Goal: Task Accomplishment & Management: Use online tool/utility

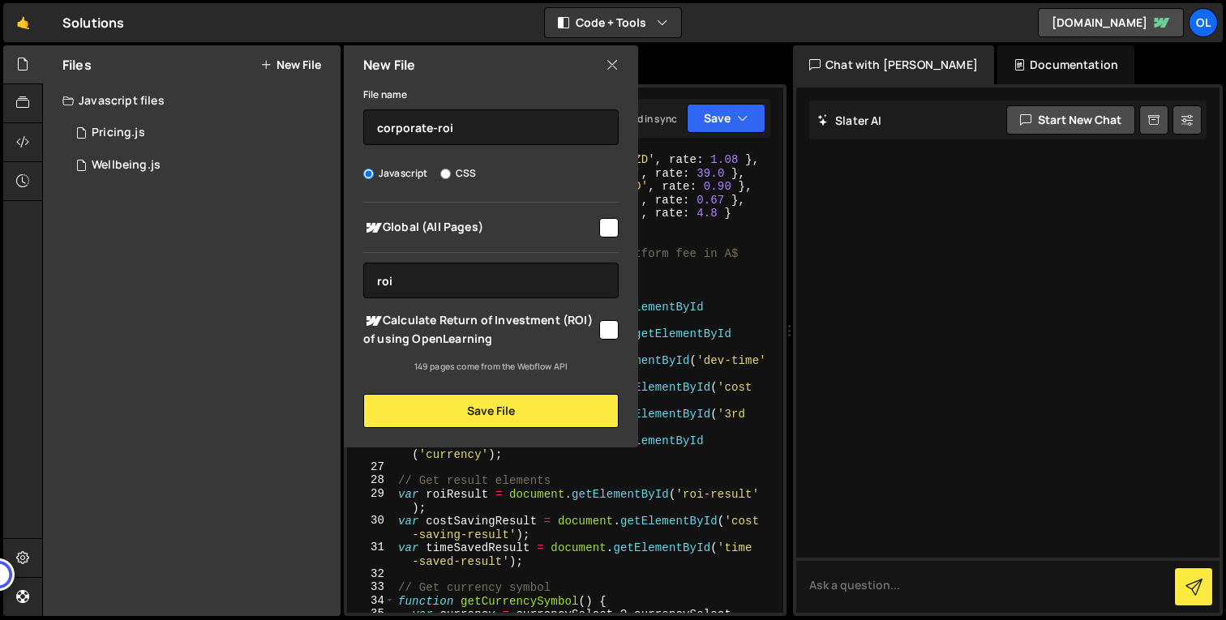
scroll to position [134, 0]
click at [613, 68] on icon at bounding box center [612, 65] width 13 height 18
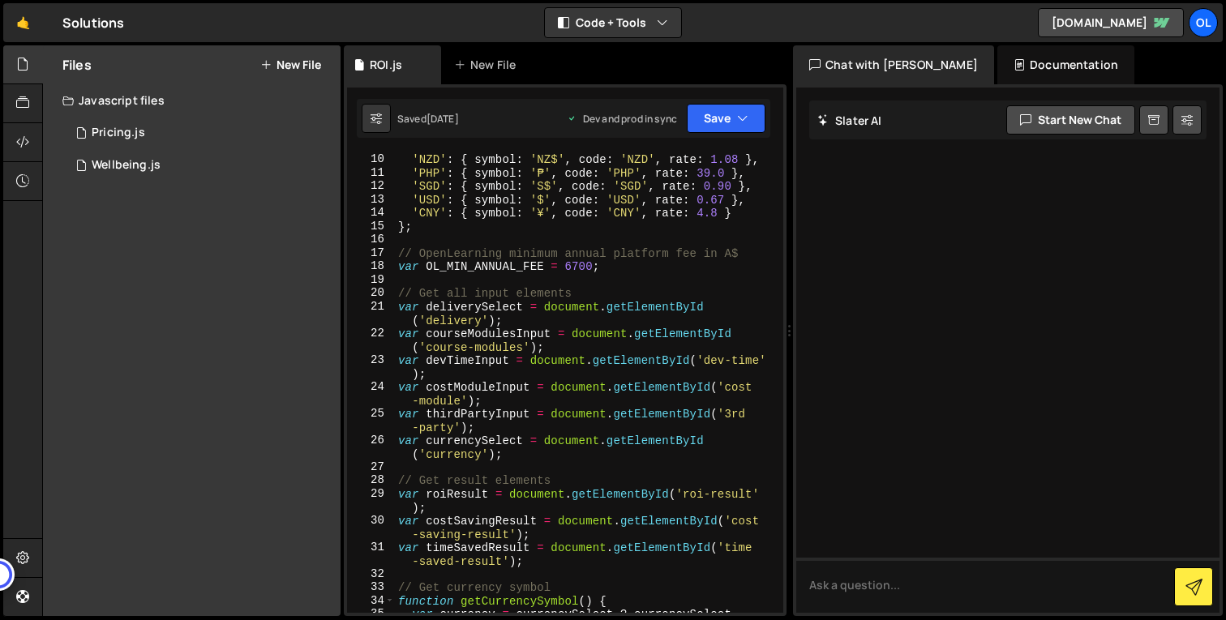
click at [304, 66] on button "New File" at bounding box center [290, 64] width 61 height 13
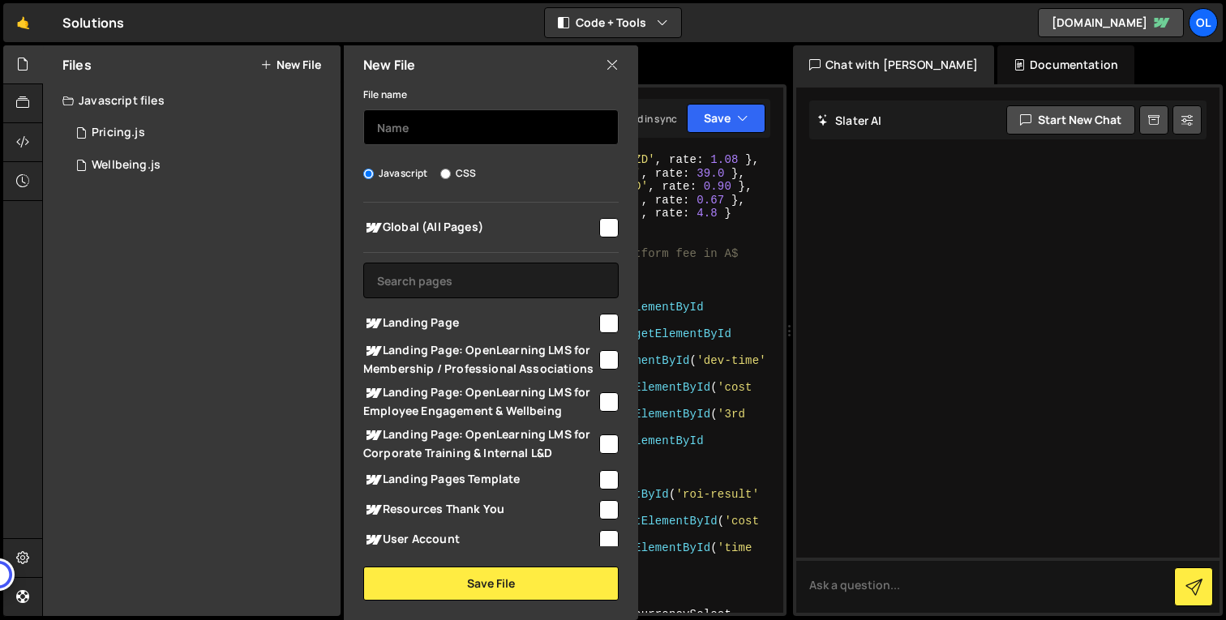
click at [447, 134] on input "text" at bounding box center [490, 127] width 255 height 36
type input "roi"
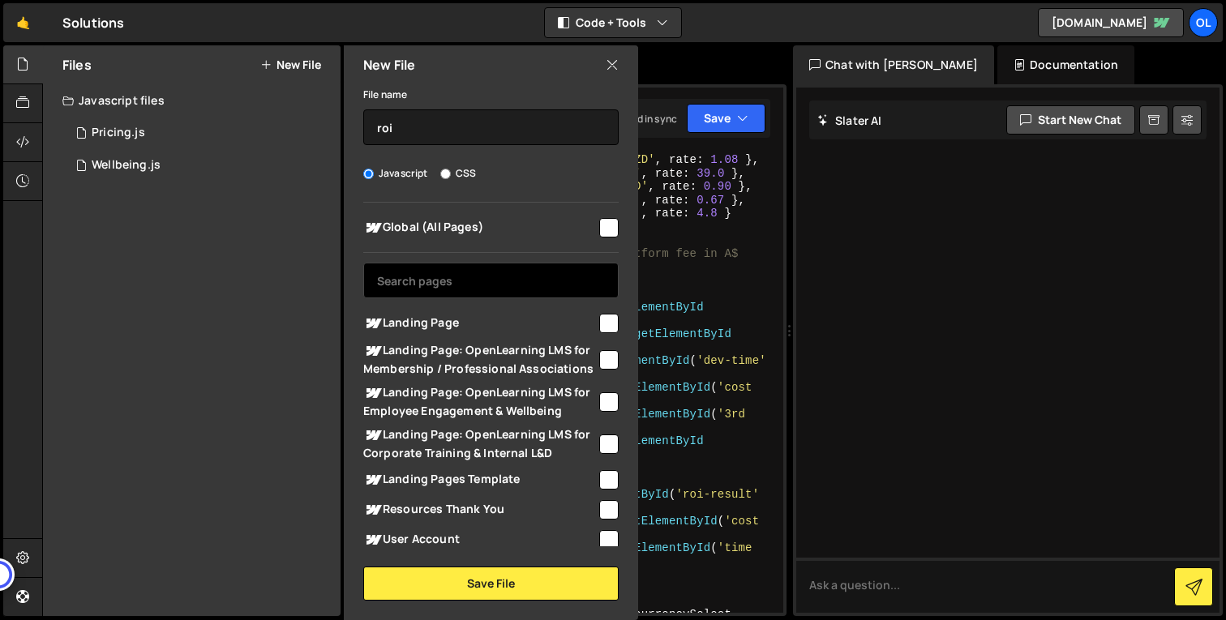
click at [470, 276] on input "text" at bounding box center [490, 281] width 255 height 36
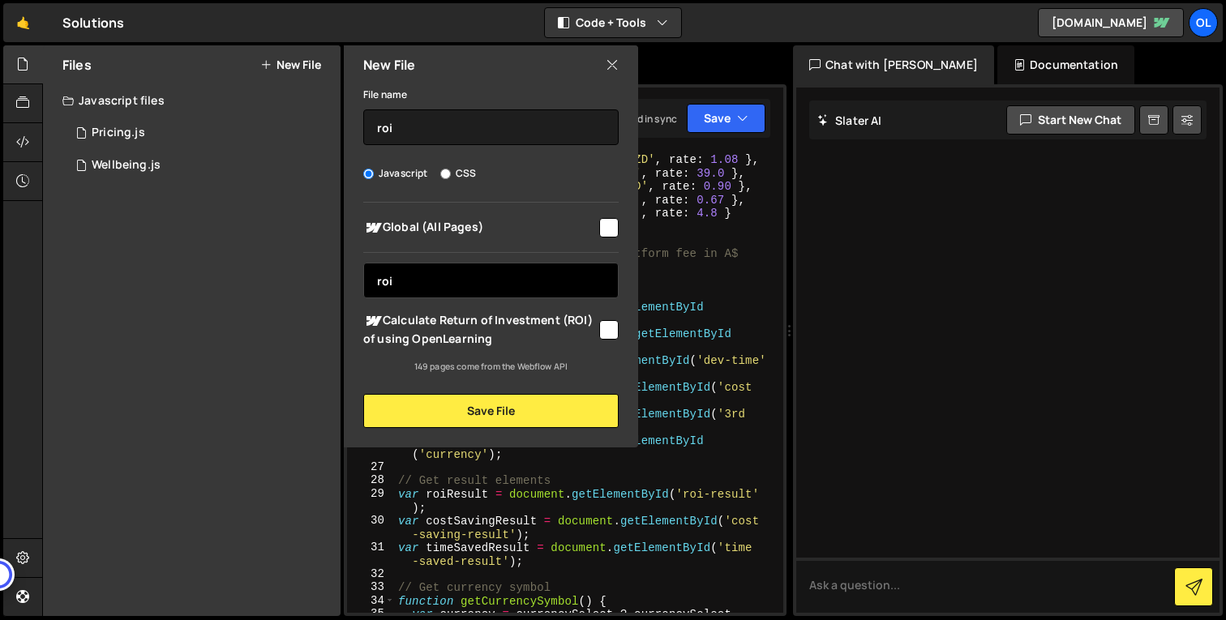
type input "roi"
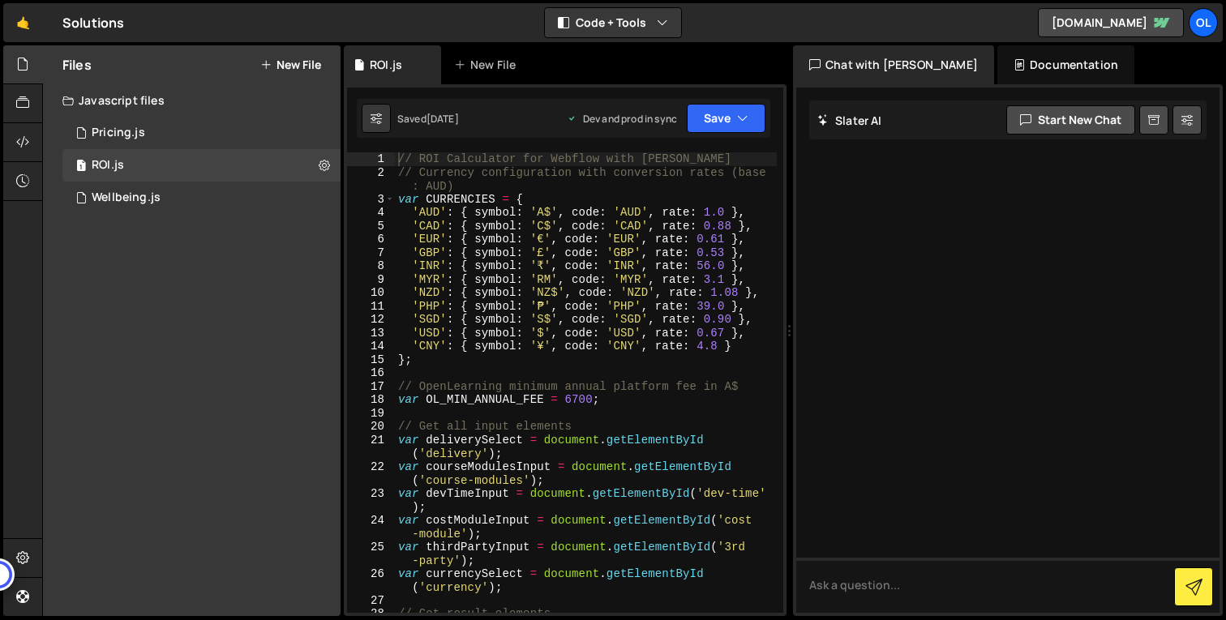
click at [294, 69] on button "New File" at bounding box center [290, 64] width 61 height 13
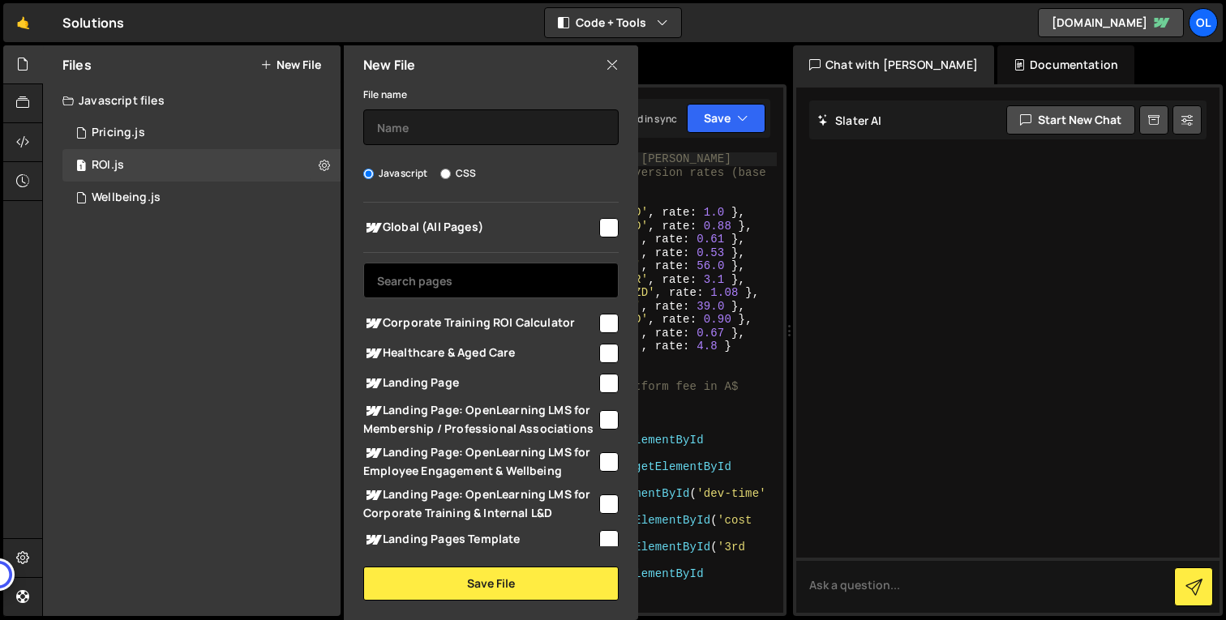
click at [541, 274] on input "text" at bounding box center [490, 281] width 255 height 36
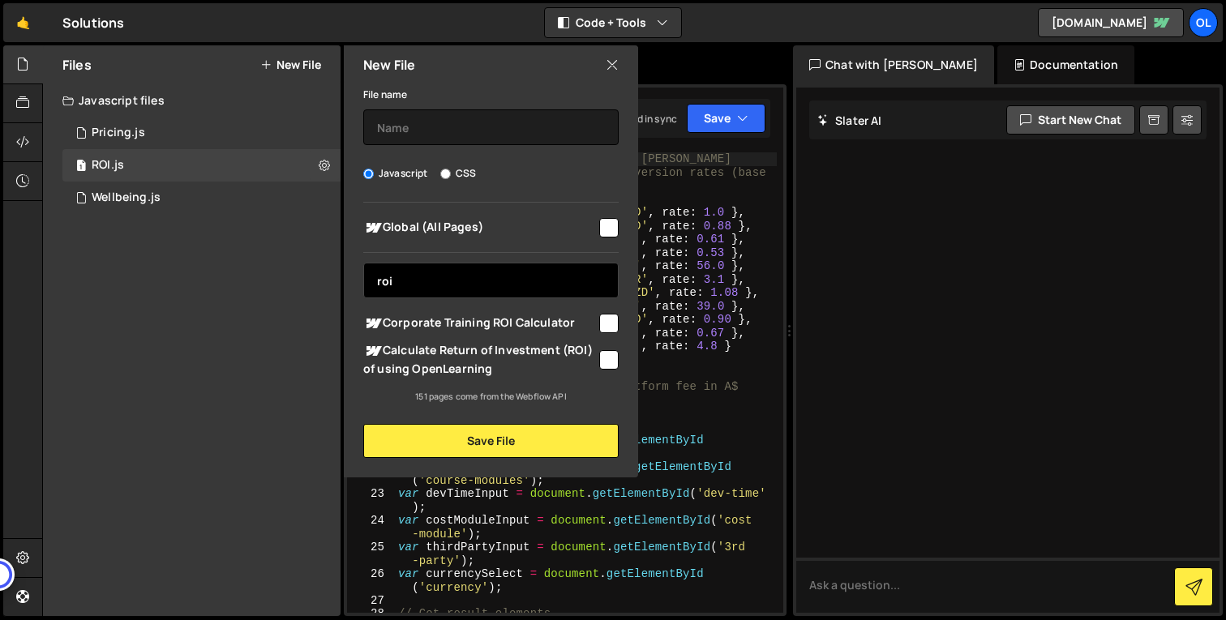
type input "roi"
click at [604, 324] on input "checkbox" at bounding box center [608, 323] width 19 height 19
checkbox input "true"
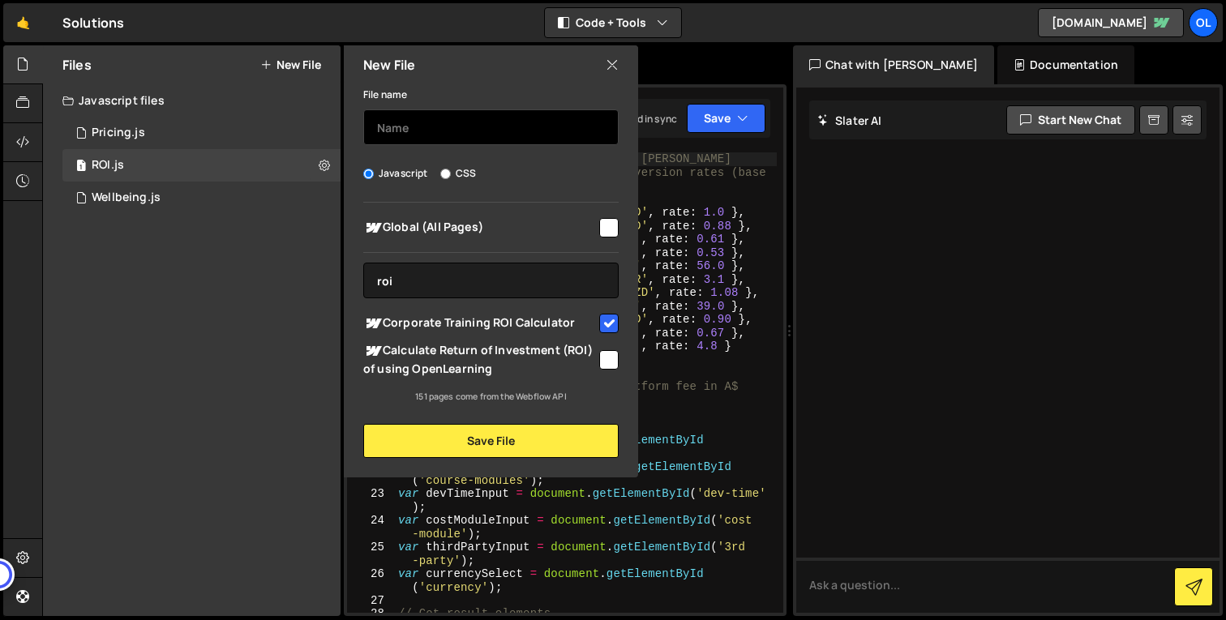
click at [493, 134] on input "text" at bounding box center [490, 127] width 255 height 36
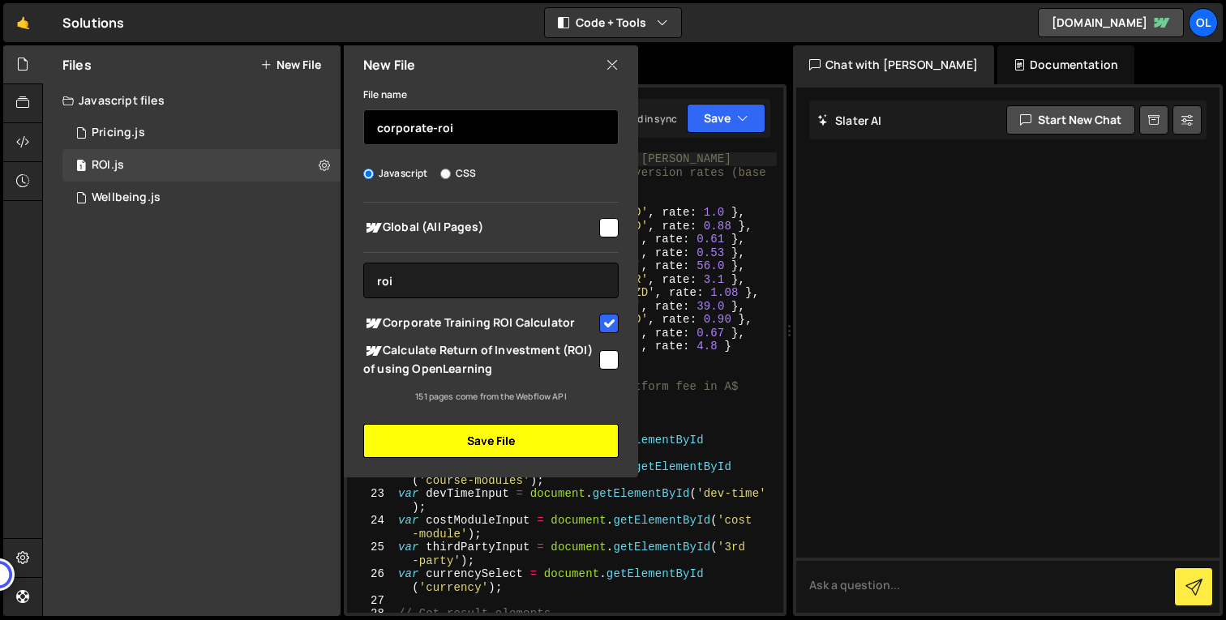
type input "corporate-roi"
click at [521, 436] on button "Save File" at bounding box center [490, 441] width 255 height 34
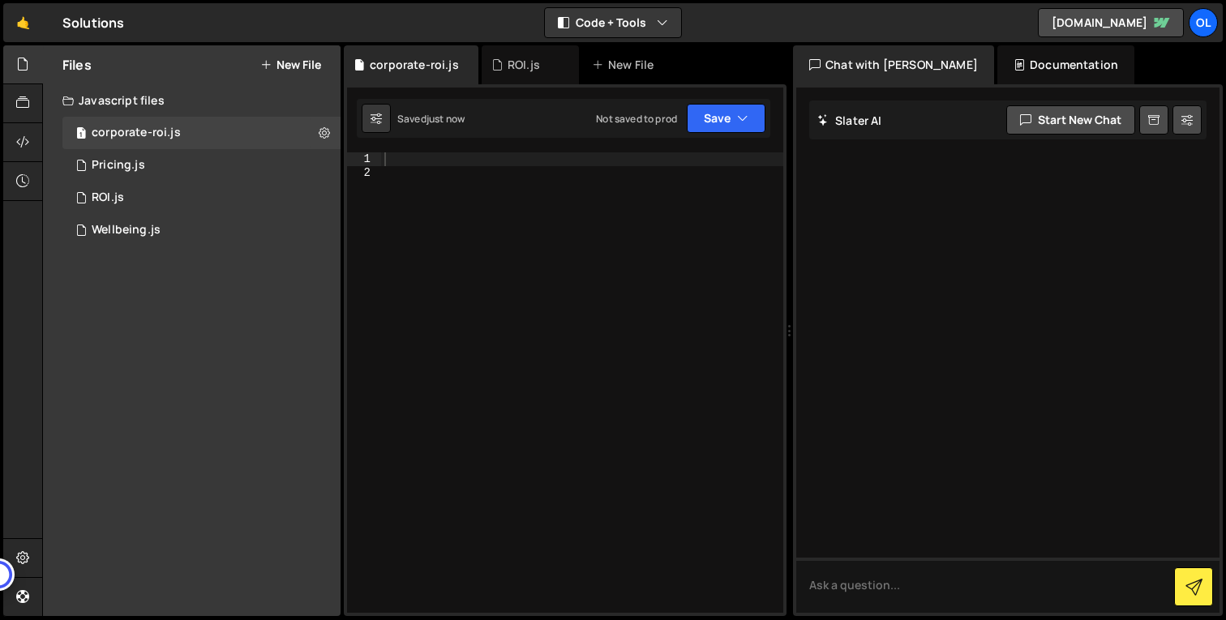
click at [633, 246] on div at bounding box center [582, 395] width 402 height 487
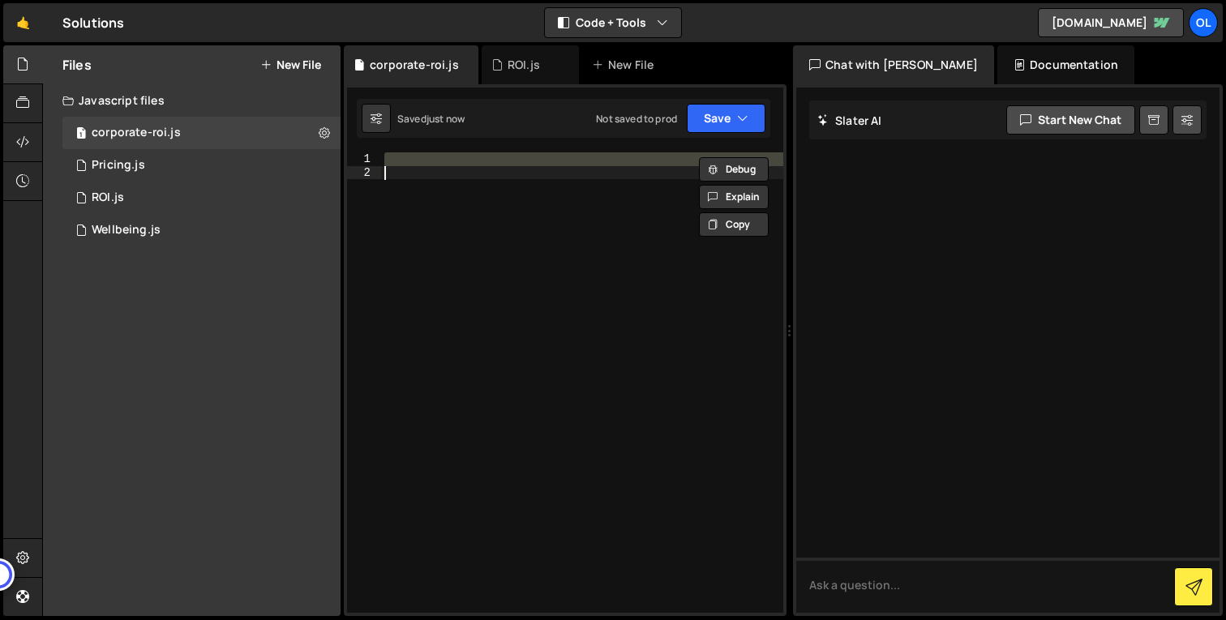
paste textarea "initCalculator();"
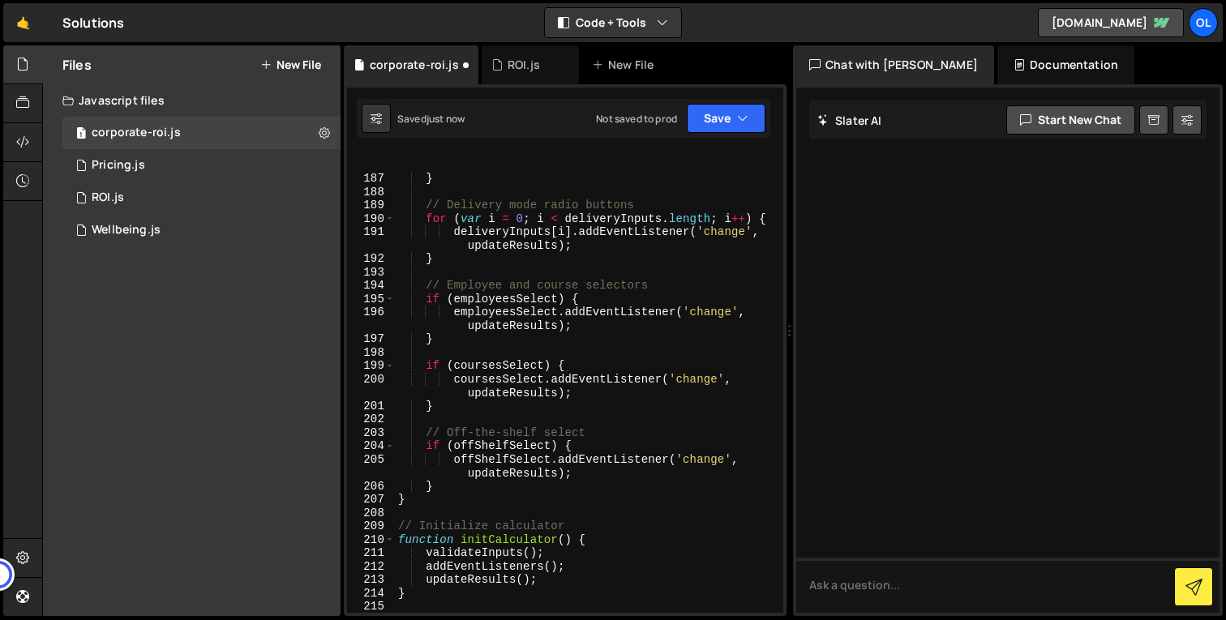
scroll to position [3085, 0]
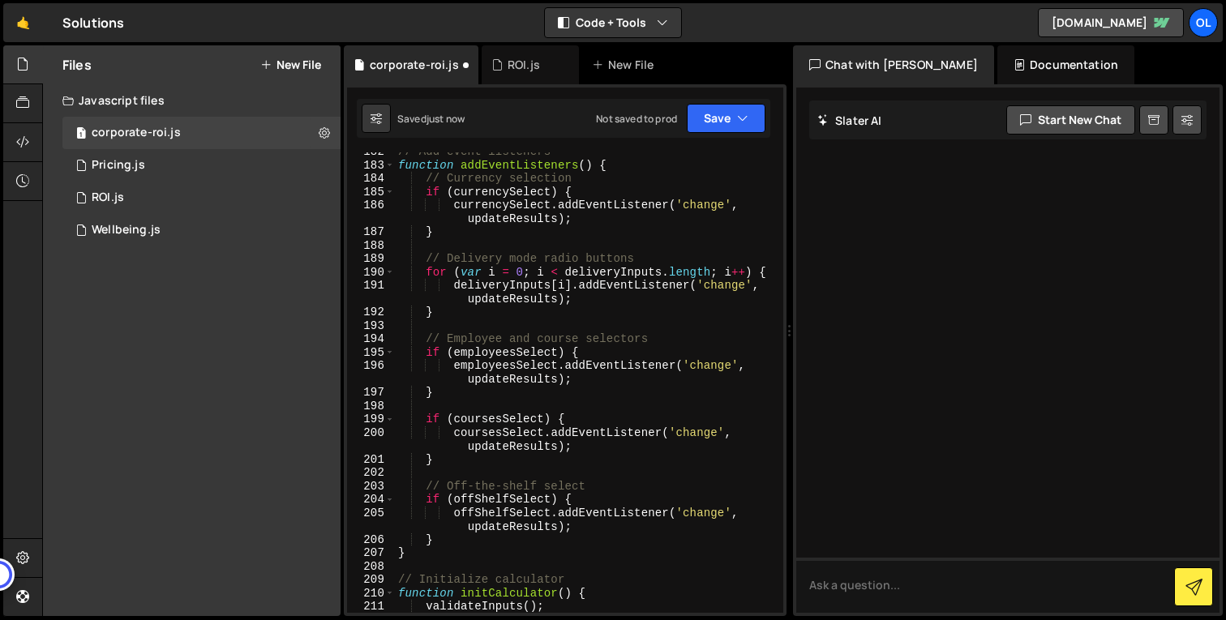
type textarea "// Corporate Training ROI Calculator for Webflow with [PERSON_NAME]"
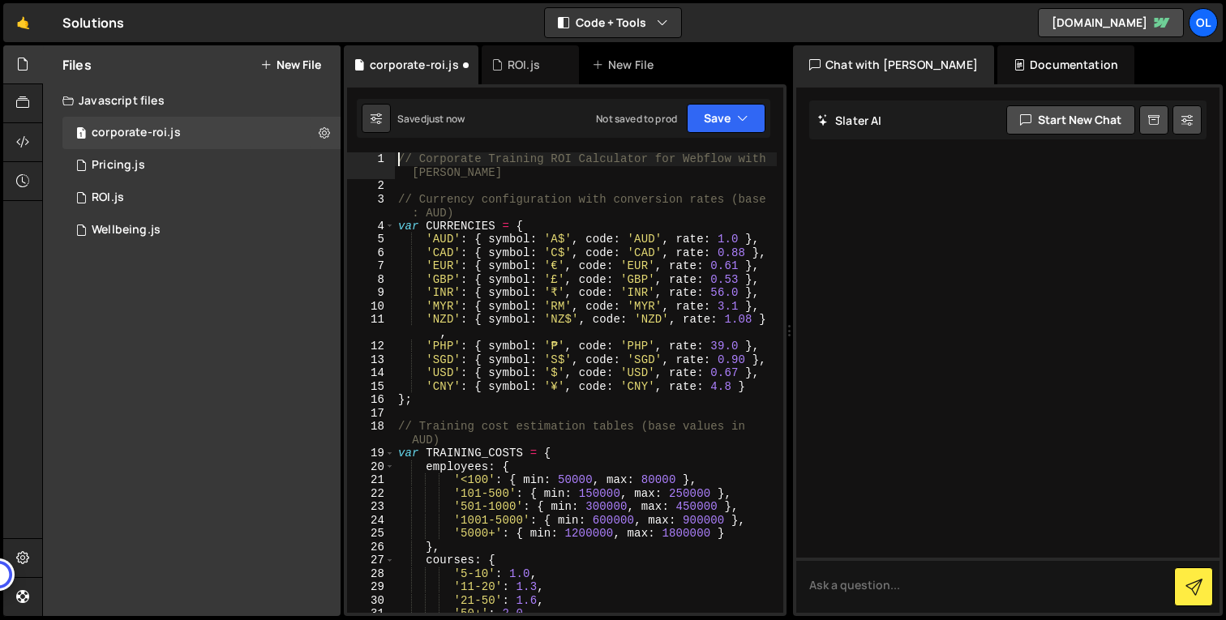
scroll to position [0, 0]
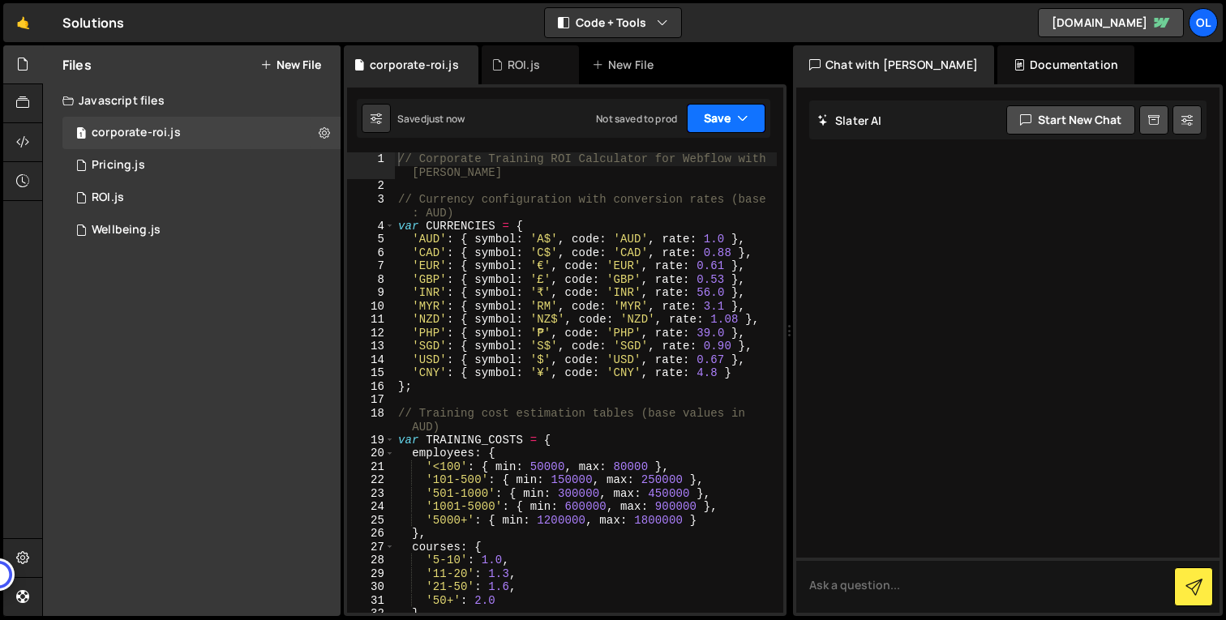
click at [750, 118] on button "Save" at bounding box center [726, 118] width 79 height 29
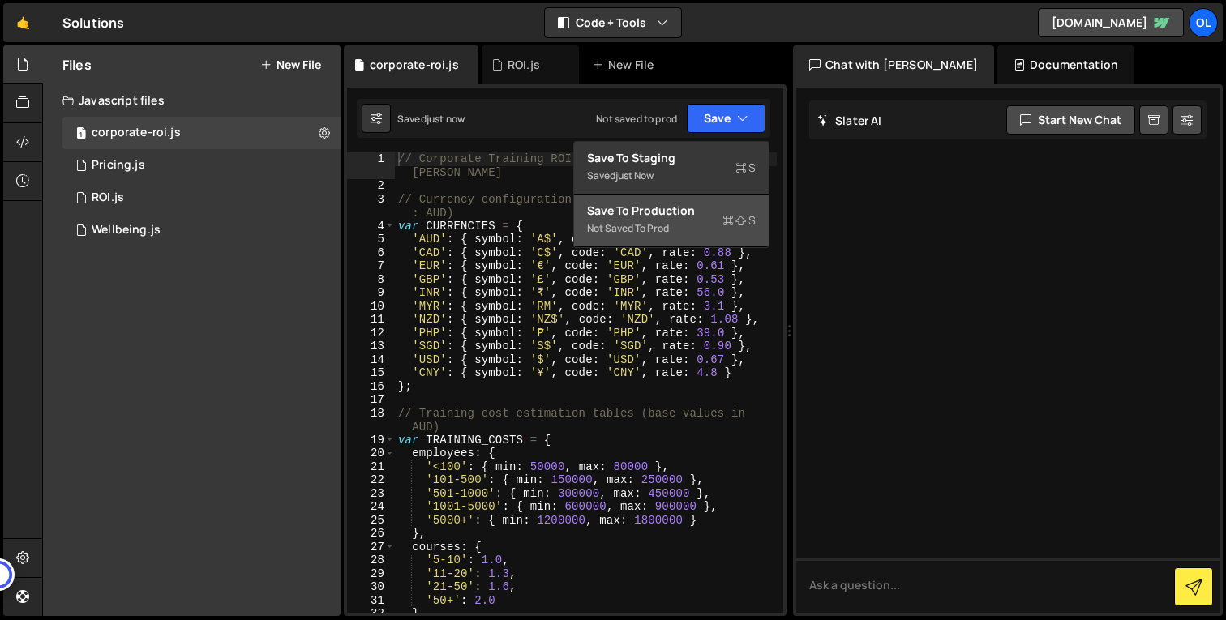
click at [691, 217] on div "Save to Production S" at bounding box center [671, 211] width 169 height 16
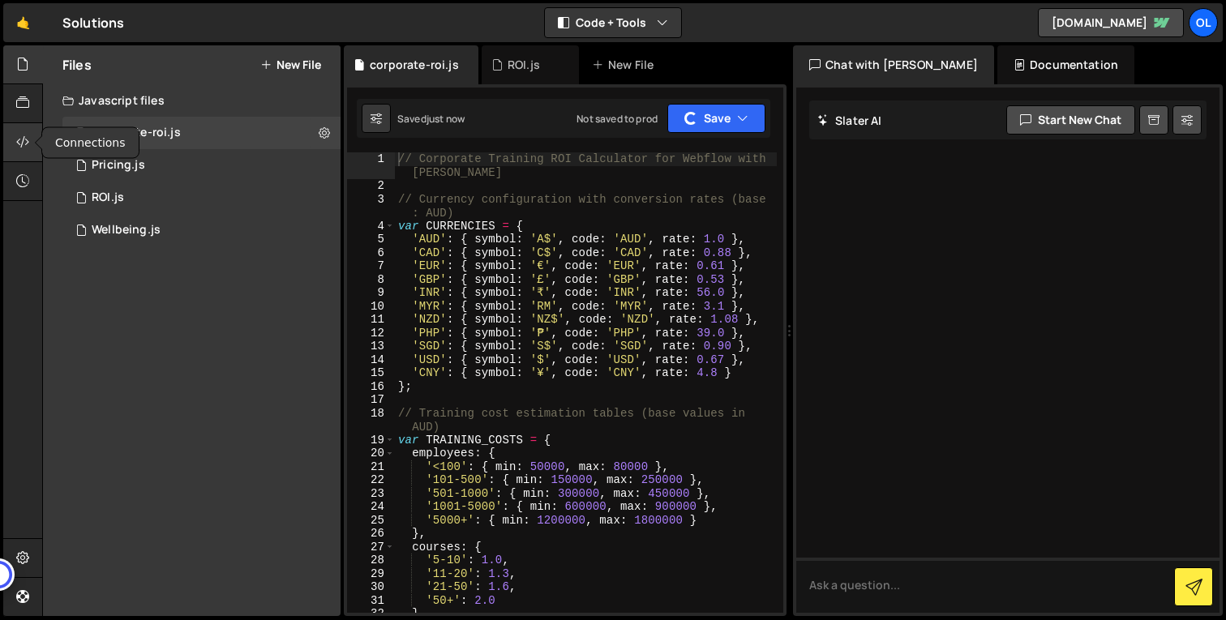
click at [31, 142] on div at bounding box center [23, 142] width 40 height 39
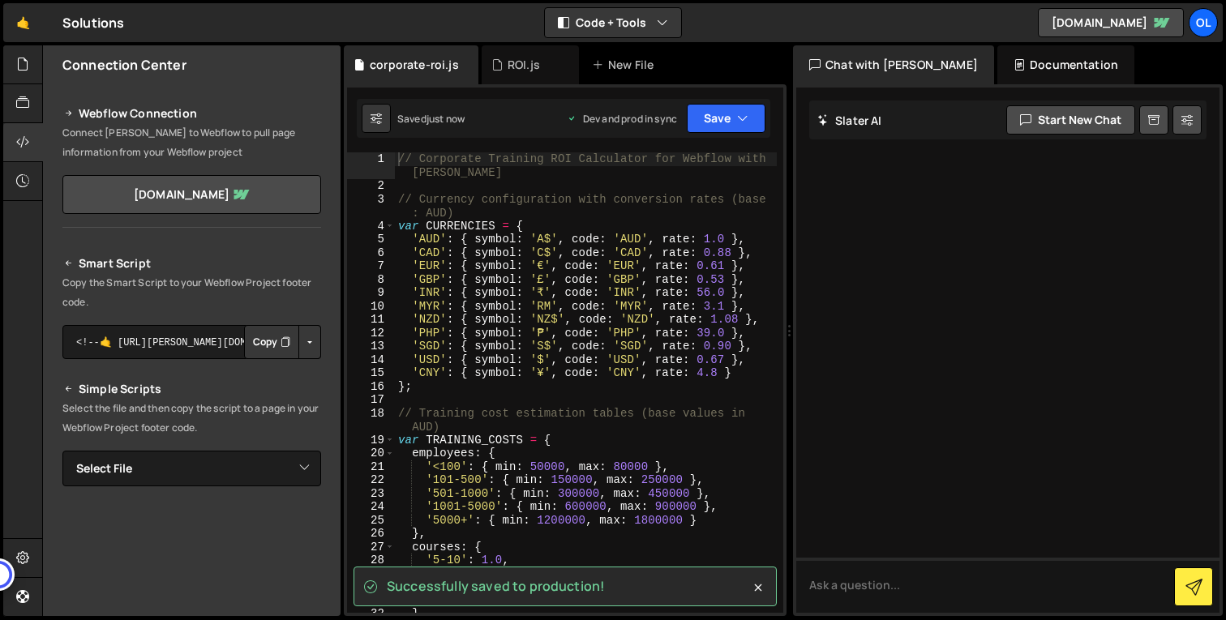
click at [281, 345] on icon "Button group with nested dropdown" at bounding box center [286, 342] width 10 height 16
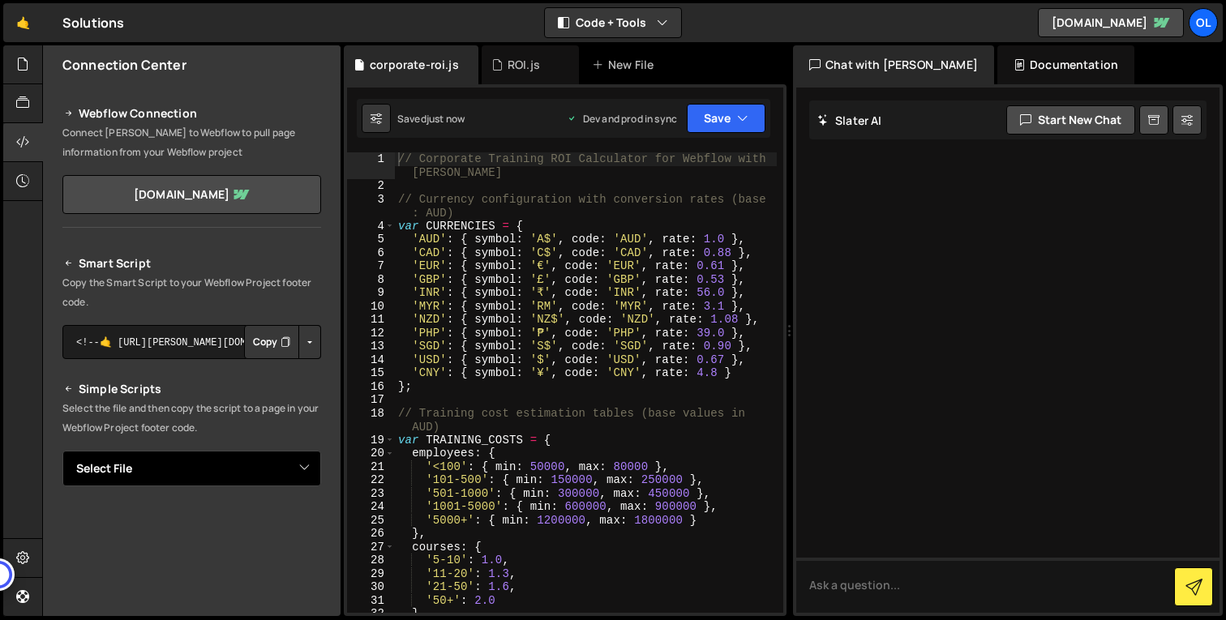
click at [212, 469] on select "Select File Pricing.js ROI.js Wellbeing.js corporate-roi.js" at bounding box center [191, 469] width 259 height 36
select select "46115"
click at [62, 451] on select "Select File Pricing.js ROI.js Wellbeing.js corporate-roi.js" at bounding box center [191, 469] width 259 height 36
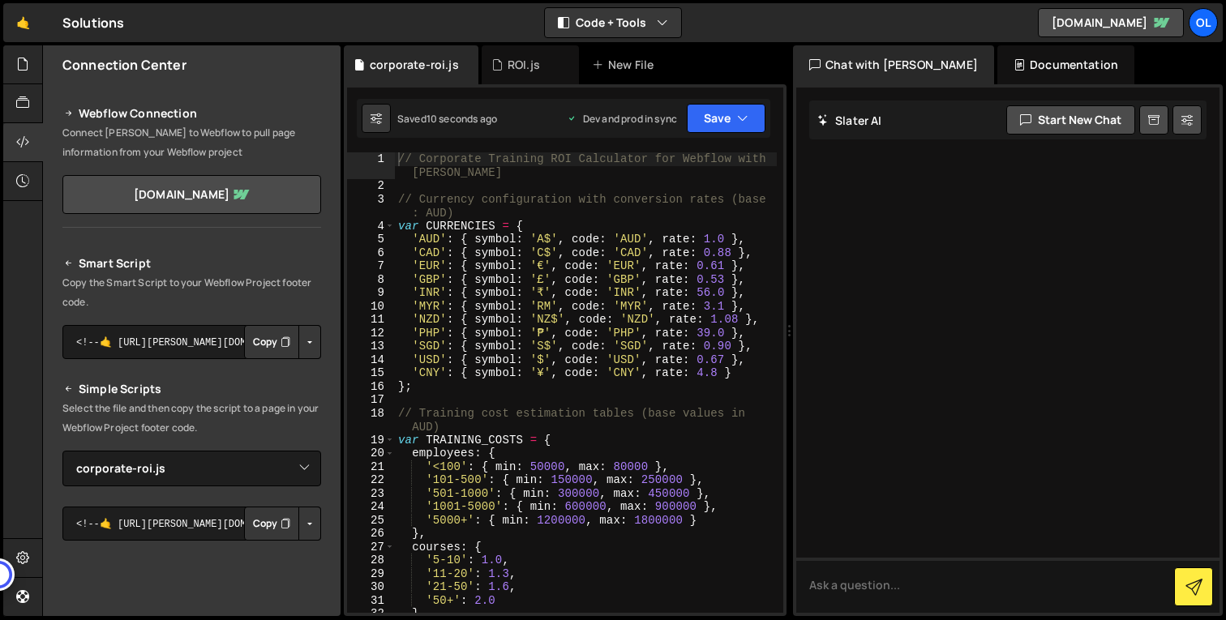
click at [268, 517] on button "Copy" at bounding box center [271, 524] width 55 height 34
click at [662, 229] on div "// Corporate Training ROI Calculator for Webflow with [PERSON_NAME] // Currency…" at bounding box center [586, 402] width 382 height 501
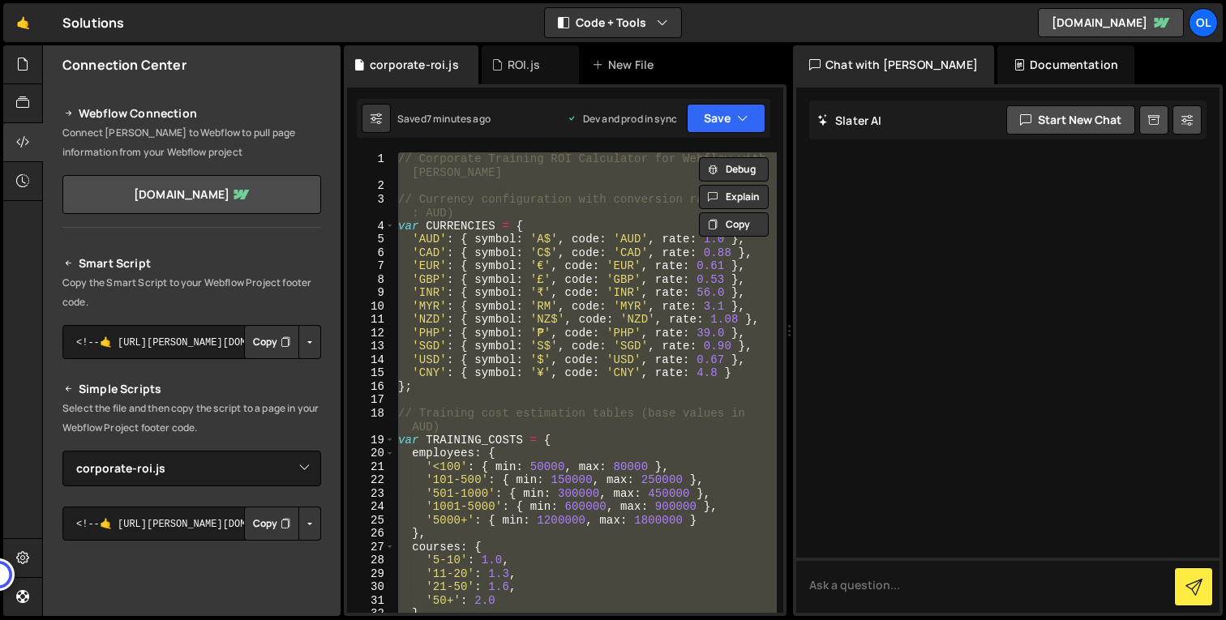
paste textarea "}, 100);"
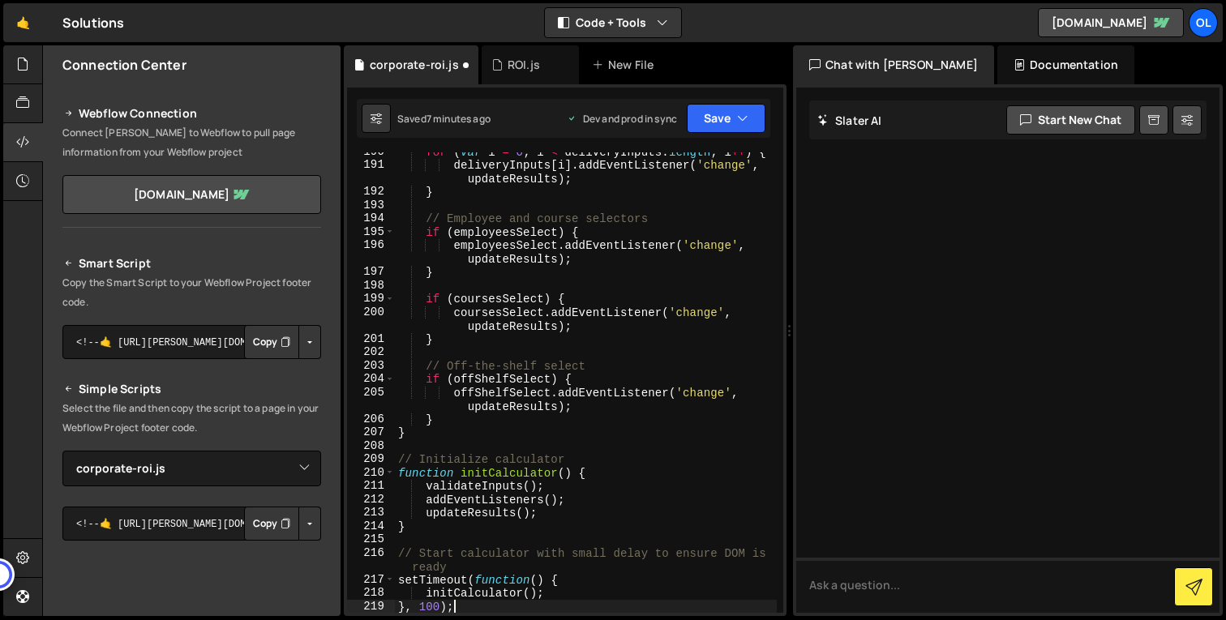
scroll to position [3206, 0]
type textarea "initCalculator();"
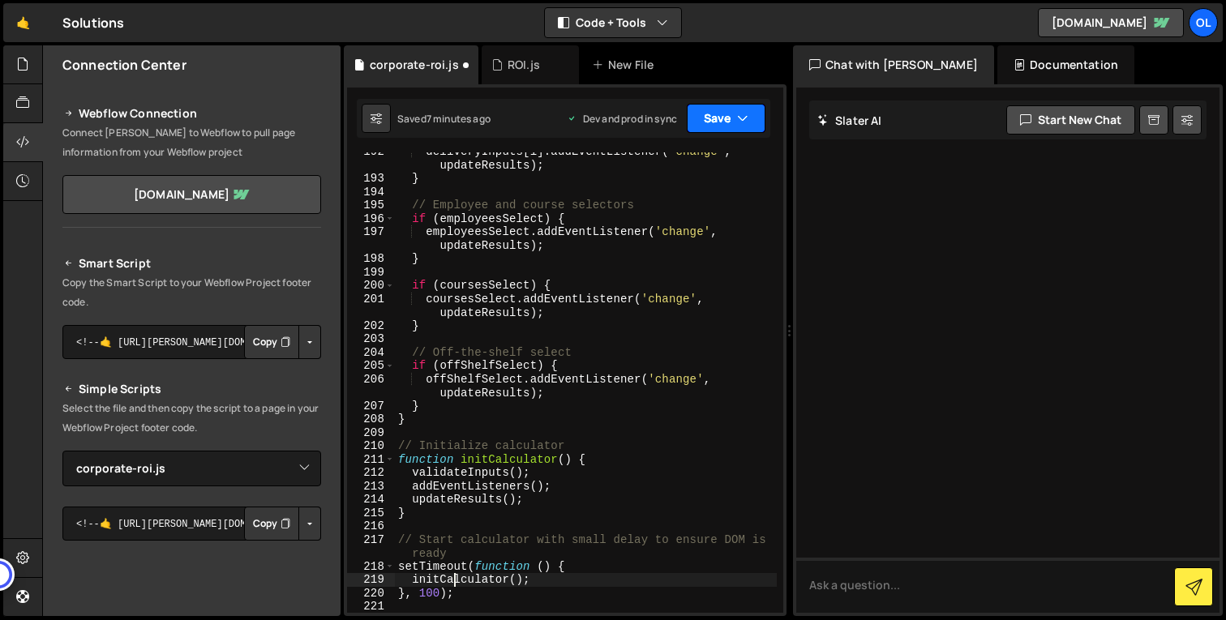
click at [749, 116] on button "Save" at bounding box center [726, 118] width 79 height 29
